Goal: Information Seeking & Learning: Check status

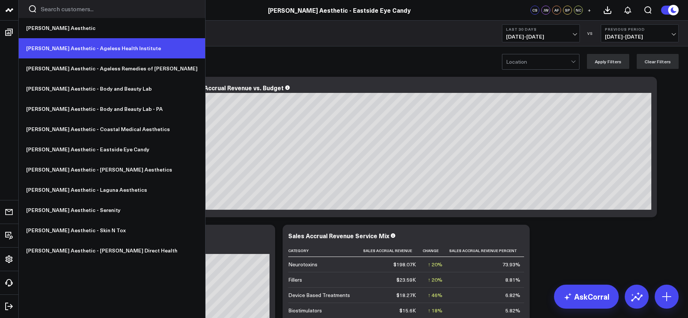
click at [94, 46] on link "[PERSON_NAME] Aesthetic - Ageless Health Institute" at bounding box center [112, 48] width 187 height 20
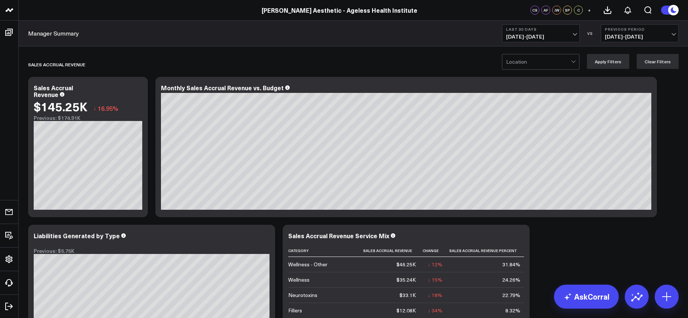
click at [553, 34] on span "[DATE] - [DATE]" at bounding box center [541, 37] width 70 height 6
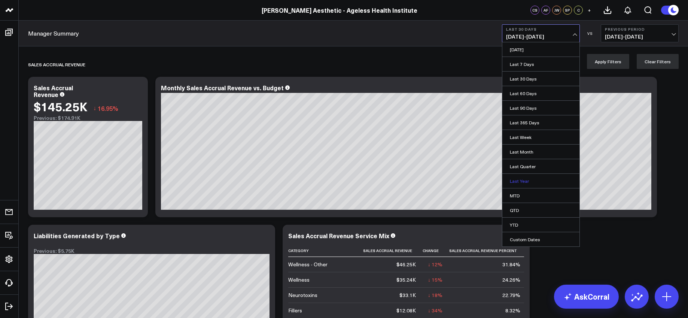
click at [527, 180] on link "Last Year" at bounding box center [541, 181] width 77 height 14
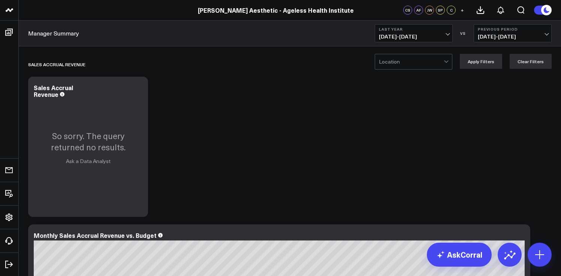
click at [547, 34] on span "[DATE] - [DATE]" at bounding box center [513, 37] width 70 height 6
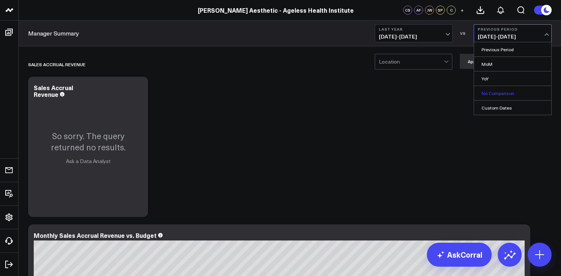
click at [513, 91] on link "No Comparison" at bounding box center [512, 93] width 77 height 14
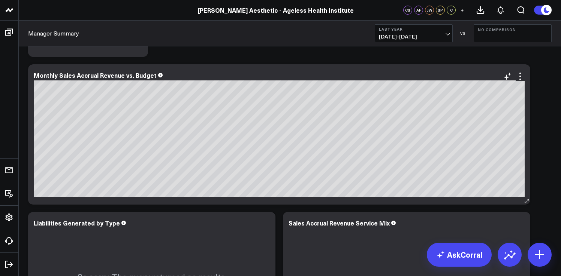
scroll to position [161, 0]
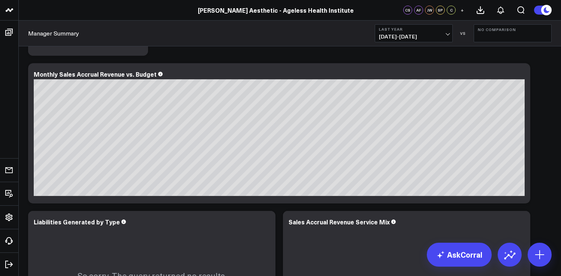
click at [414, 35] on span "01/01/24 - 12/31/24" at bounding box center [414, 37] width 70 height 6
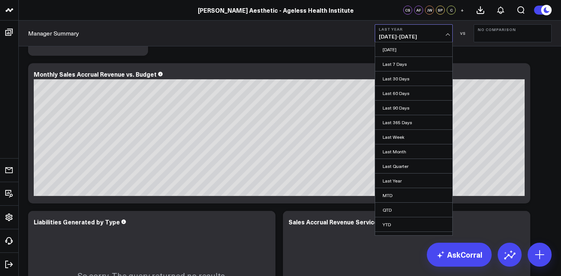
click at [357, 38] on div "Manager Summary Last Year 01/01/24 - 12/31/24 Yesterday Last 7 Days Last 30 Day…" at bounding box center [290, 34] width 542 height 26
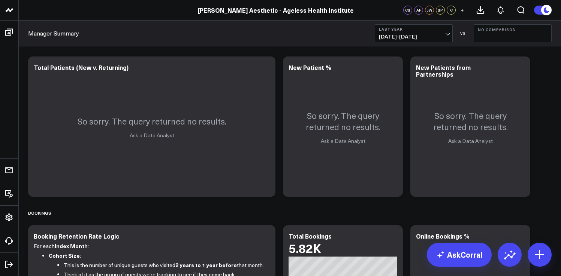
scroll to position [635, 0]
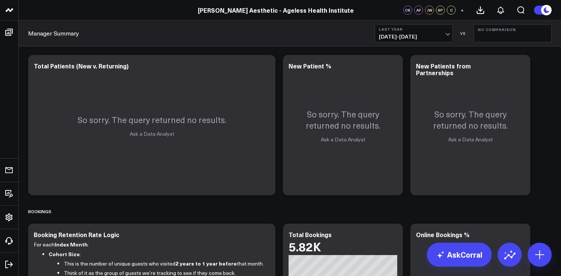
click at [427, 34] on span "01/01/24 - 12/31/24" at bounding box center [414, 37] width 70 height 6
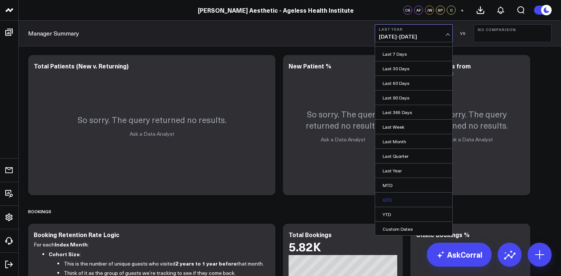
scroll to position [11, 0]
click at [409, 228] on link "Custom Dates" at bounding box center [413, 228] width 77 height 14
select select "9"
select select "2025"
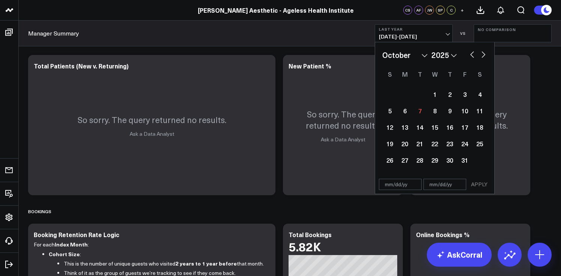
click at [442, 53] on select "2026 2025 2024 2023 2022 2021 2020 2019 2018 2017 2016 2015 2014 2013 2012 2011…" at bounding box center [443, 54] width 25 height 11
select select "9"
select select "2024"
click at [426, 55] on select "January February March April May June July August September October November De…" at bounding box center [404, 54] width 45 height 11
select select "6"
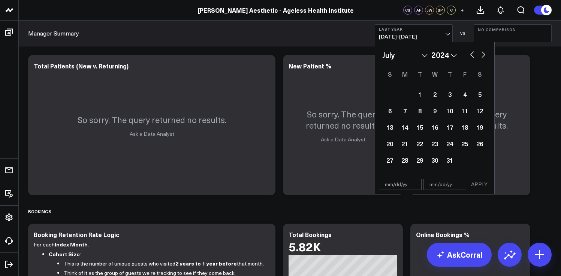
select select "2024"
click at [405, 96] on div "1" at bounding box center [404, 94] width 15 height 15
type input "07/01/24"
select select "6"
select select "2024"
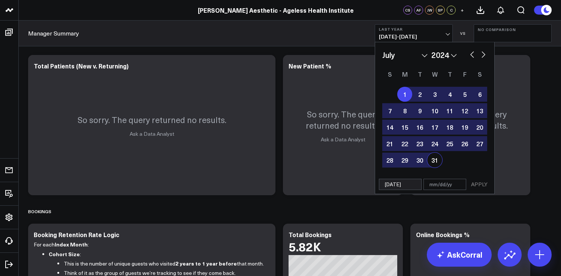
click at [433, 163] on div "31" at bounding box center [434, 160] width 15 height 15
type input "07/31/24"
select select "6"
select select "2024"
click at [483, 185] on button "APPLY" at bounding box center [479, 184] width 22 height 11
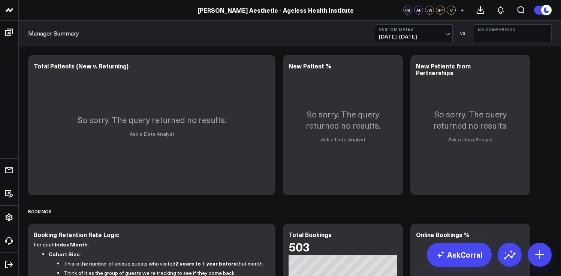
click at [417, 34] on span "07/01/24 - 07/31/24" at bounding box center [414, 37] width 70 height 6
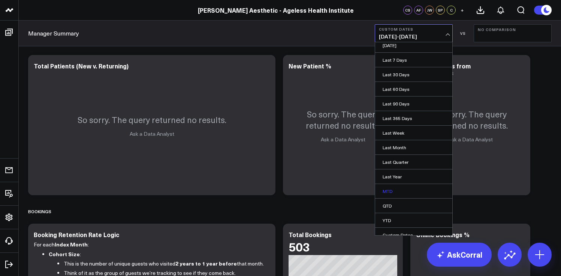
scroll to position [11, 0]
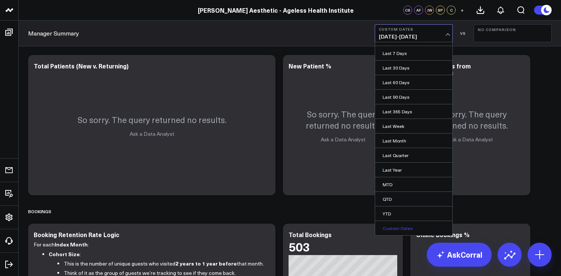
click at [400, 227] on link "Custom Dates" at bounding box center [413, 228] width 77 height 14
select select "9"
select select "2025"
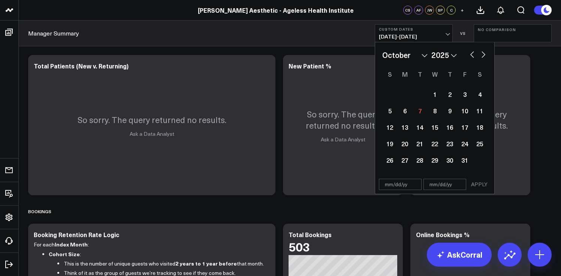
click at [446, 58] on select "2026 2025 2024 2023 2022 2021 2020 2019 2018 2017 2016 2015 2014 2013 2012 2011…" at bounding box center [443, 54] width 25 height 11
select select "9"
select select "2024"
click at [412, 54] on select "January February March April May June July August September October November De…" at bounding box center [404, 54] width 45 height 11
select select "7"
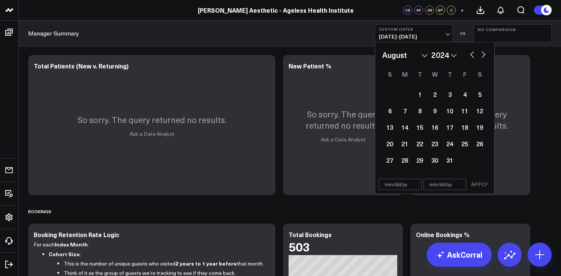
select select "2024"
click at [451, 98] on div "1" at bounding box center [449, 94] width 15 height 15
type input "08/01/24"
select select "7"
select select "2024"
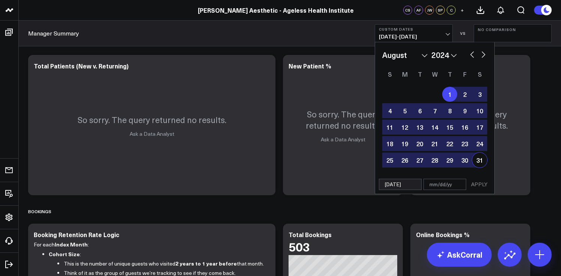
click at [476, 162] on div "31" at bounding box center [479, 160] width 15 height 15
type input "08/31/24"
select select "7"
select select "2024"
click at [478, 187] on button "APPLY" at bounding box center [479, 184] width 22 height 11
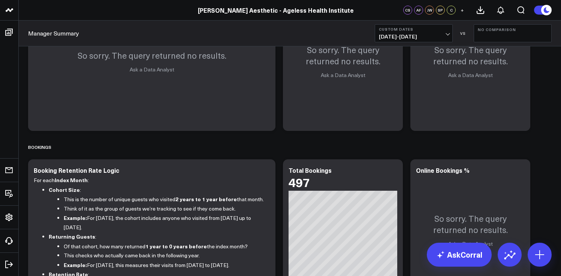
scroll to position [697, 0]
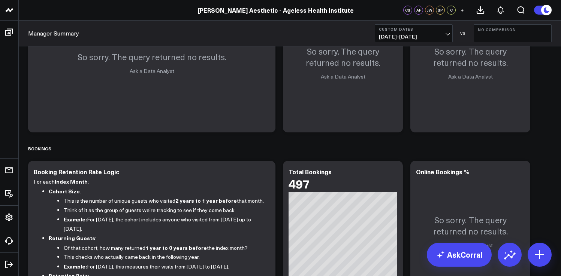
click at [404, 35] on span "08/01/24 - 08/31/24" at bounding box center [414, 37] width 70 height 6
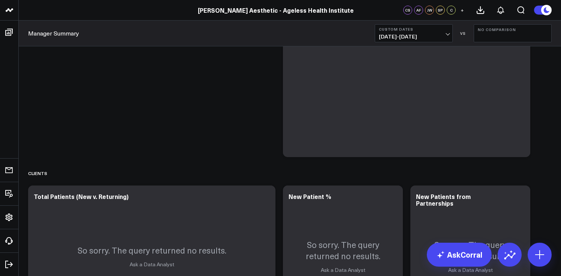
scroll to position [199, 0]
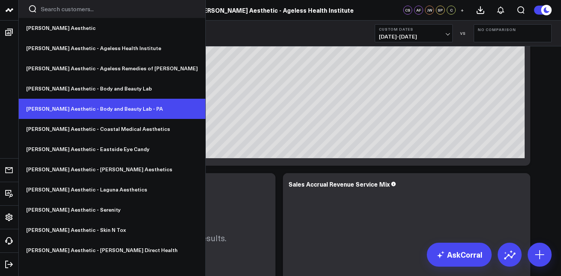
click at [69, 104] on link "[PERSON_NAME] Aesthetic - Body and Beauty Lab - PA" at bounding box center [112, 109] width 187 height 20
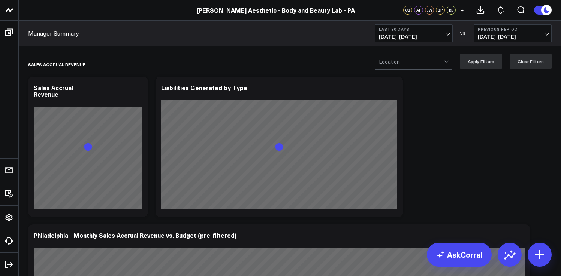
click at [409, 37] on span "[DATE] - [DATE]" at bounding box center [414, 37] width 70 height 6
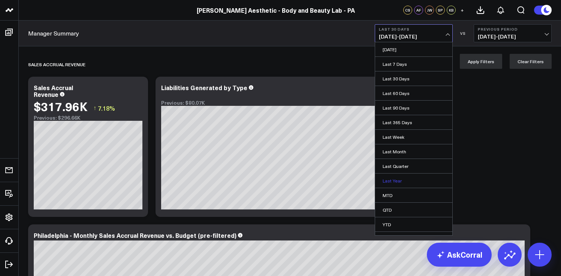
click at [396, 176] on link "Last Year" at bounding box center [413, 181] width 77 height 14
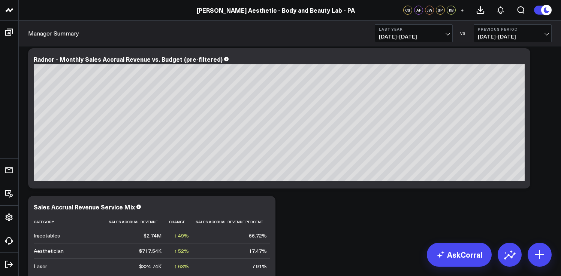
scroll to position [252, 0]
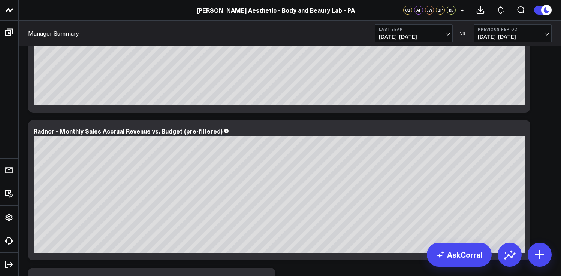
click at [521, 36] on span "[DATE] - [DATE]" at bounding box center [513, 37] width 70 height 6
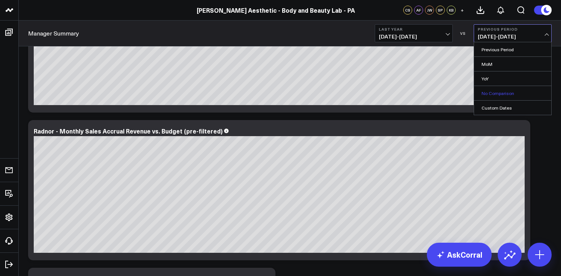
click at [495, 90] on link "No Comparison" at bounding box center [512, 93] width 77 height 14
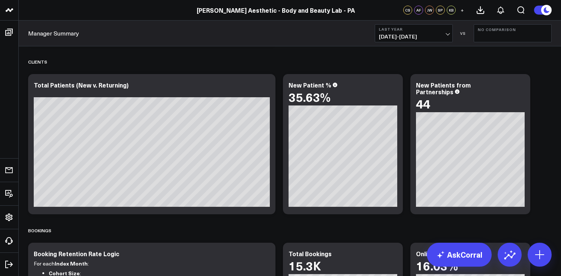
scroll to position [765, 0]
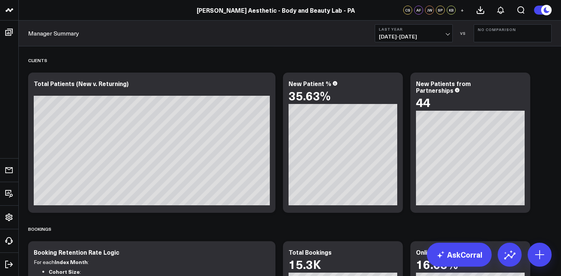
click at [488, 34] on button "No Comparison" at bounding box center [512, 33] width 78 height 18
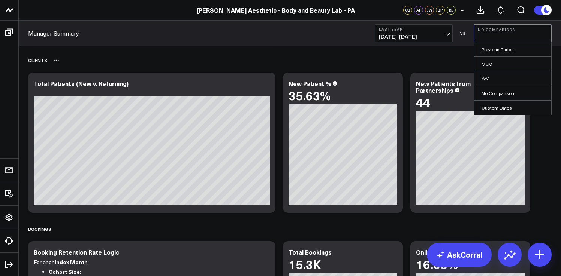
click at [310, 60] on div "Clients" at bounding box center [289, 60] width 523 height 17
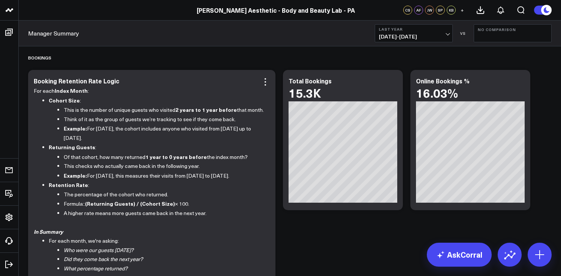
scroll to position [938, 0]
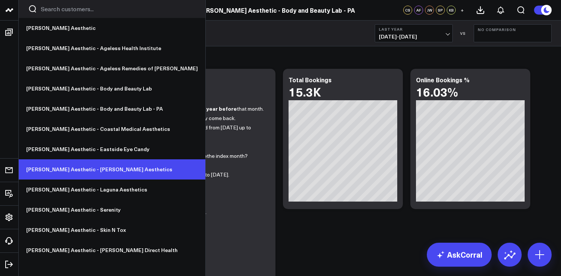
click at [83, 167] on link "[PERSON_NAME] Aesthetic - [PERSON_NAME] Aesthetics" at bounding box center [112, 170] width 187 height 20
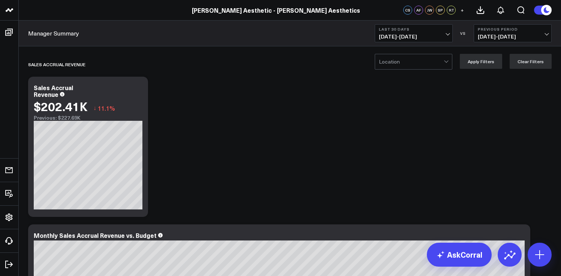
click at [420, 36] on span "[DATE] - [DATE]" at bounding box center [414, 37] width 70 height 6
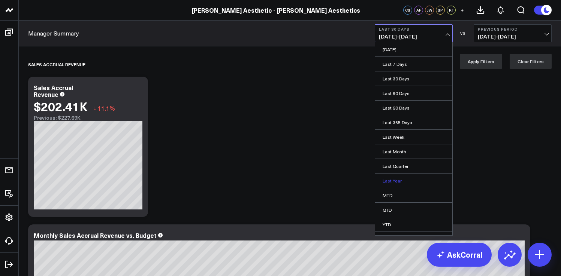
click at [401, 179] on link "Last Year" at bounding box center [413, 181] width 77 height 14
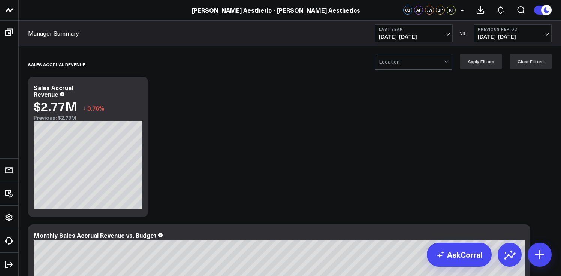
click at [504, 36] on span "[DATE] - [DATE]" at bounding box center [513, 37] width 70 height 6
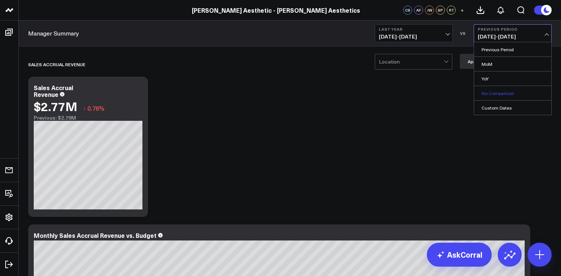
click at [504, 96] on link "No Comparison" at bounding box center [512, 93] width 77 height 14
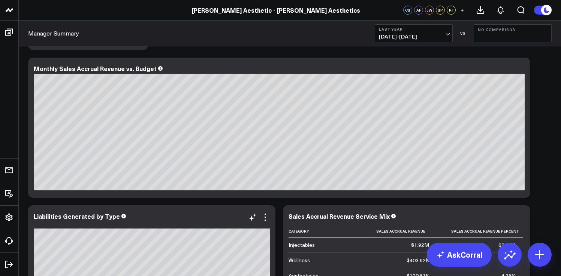
scroll to position [169, 0]
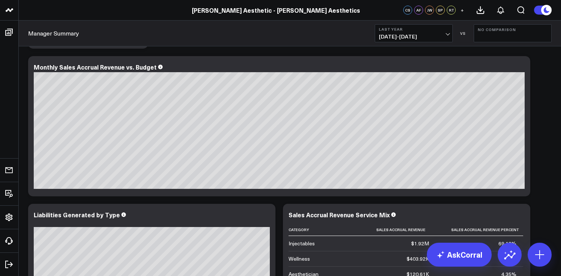
click at [414, 35] on span "01/01/24 - 12/31/24" at bounding box center [414, 37] width 70 height 6
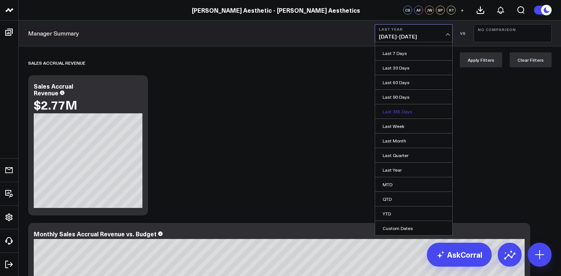
scroll to position [0, 0]
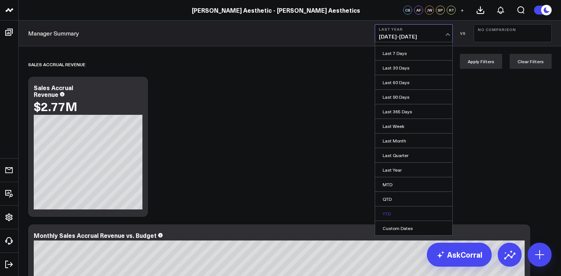
click at [405, 212] on link "YTD" at bounding box center [413, 214] width 77 height 14
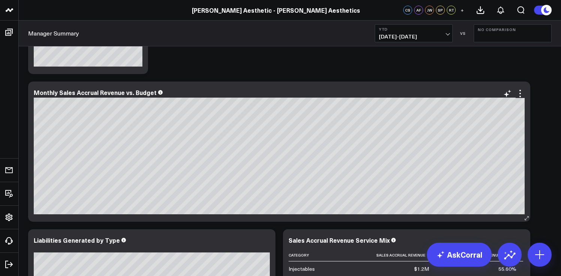
scroll to position [45, 0]
